Goal: Task Accomplishment & Management: Use online tool/utility

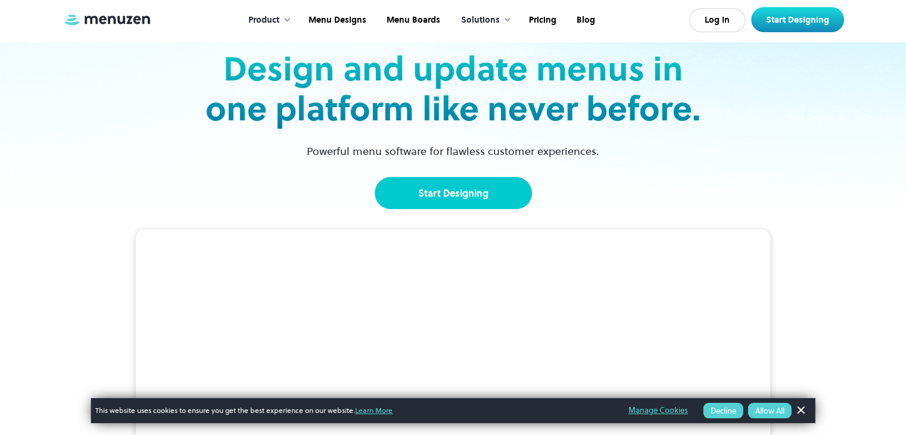
click at [467, 197] on link "Start Designing" at bounding box center [453, 193] width 157 height 32
click at [479, 186] on link "Start Designing" at bounding box center [453, 193] width 157 height 32
